Goal: Communication & Community: Answer question/provide support

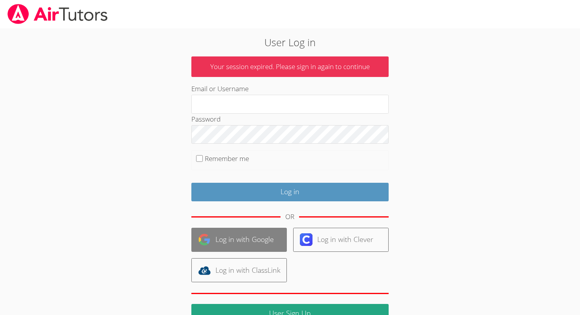
click at [238, 237] on link "Log in with Google" at bounding box center [238, 240] width 95 height 24
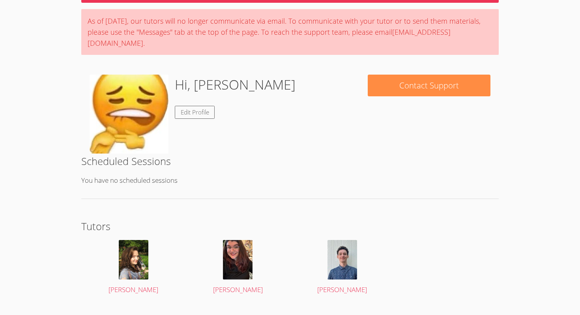
scroll to position [59, 0]
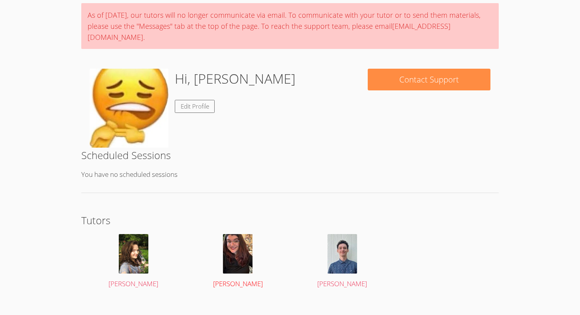
click at [241, 279] on span "Tiffany Le" at bounding box center [238, 283] width 50 height 9
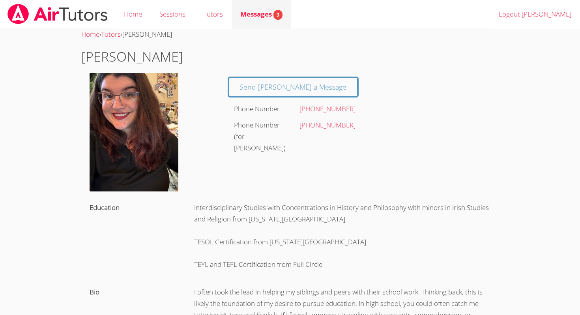
click at [268, 17] on span "Messages 3" at bounding box center [261, 13] width 42 height 9
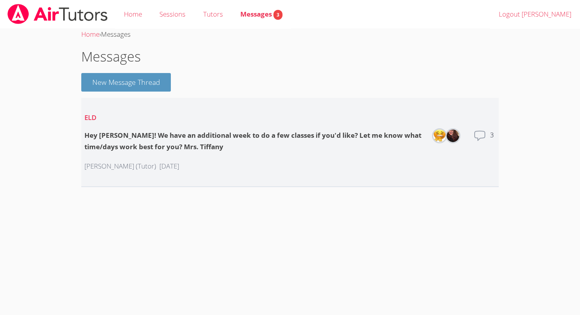
click at [234, 174] on div "Tiffany Le (Tutor) 6 days ago" at bounding box center [254, 166] width 340 height 24
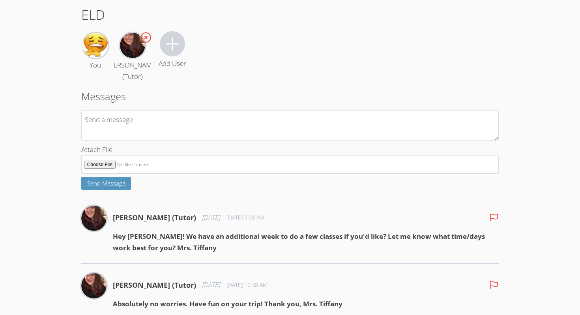
scroll to position [43, 0]
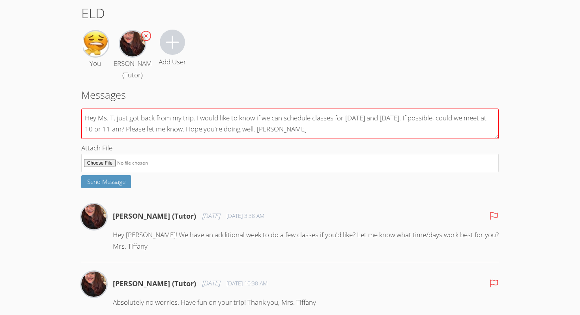
click at [423, 121] on textarea "Hey Ms. T, just got back from my trip. I would like to know if we can schedule …" at bounding box center [289, 123] width 417 height 30
type textarea "Hey Ms. T, just got back from my trip. I would like to know if we can schedule …"
click at [112, 184] on span "Send Message" at bounding box center [106, 182] width 38 height 8
